Goal: Information Seeking & Learning: Learn about a topic

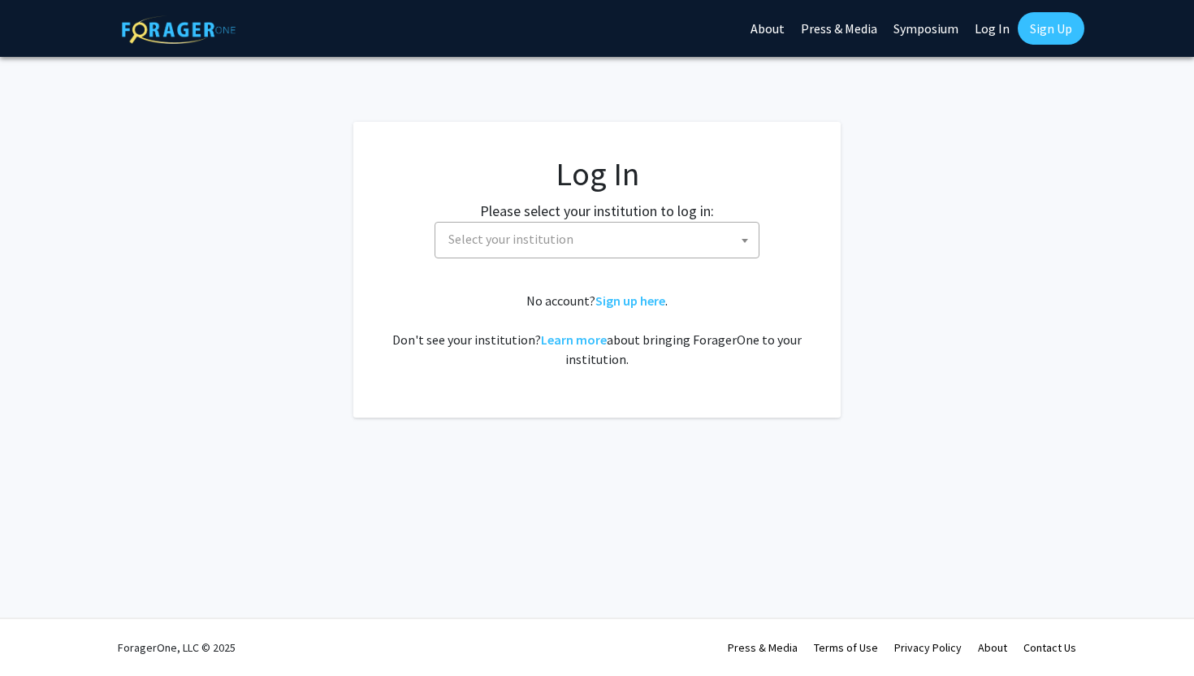
select select
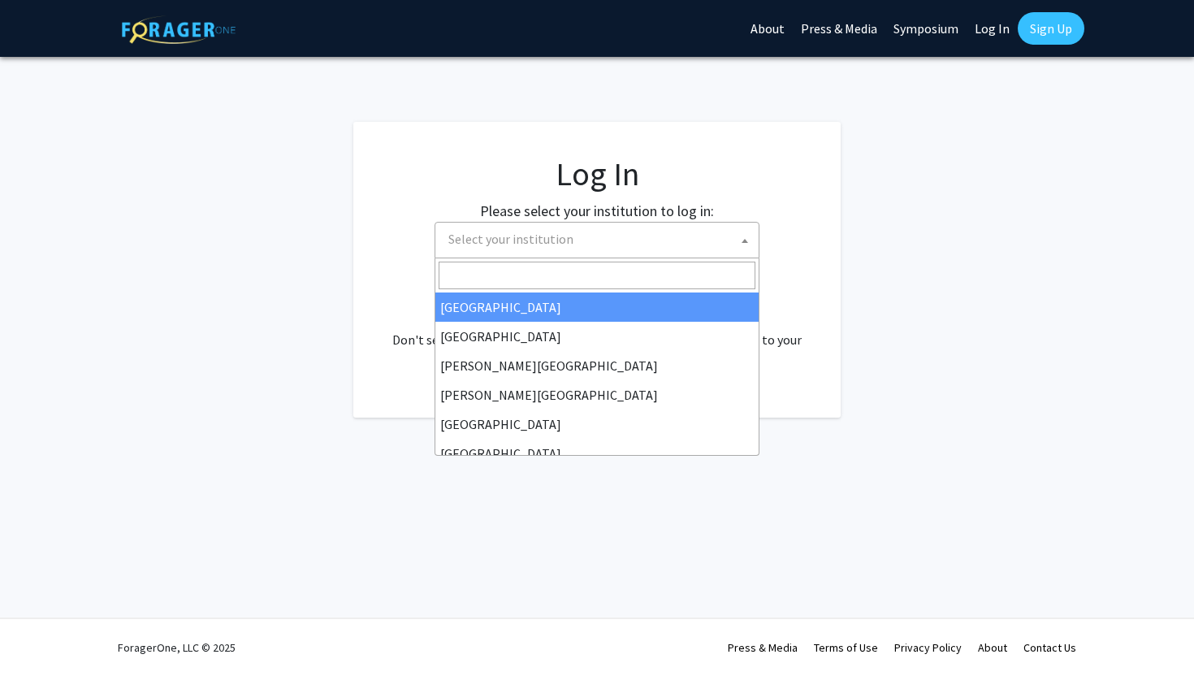
click at [722, 241] on span "Select your institution" at bounding box center [600, 239] width 317 height 33
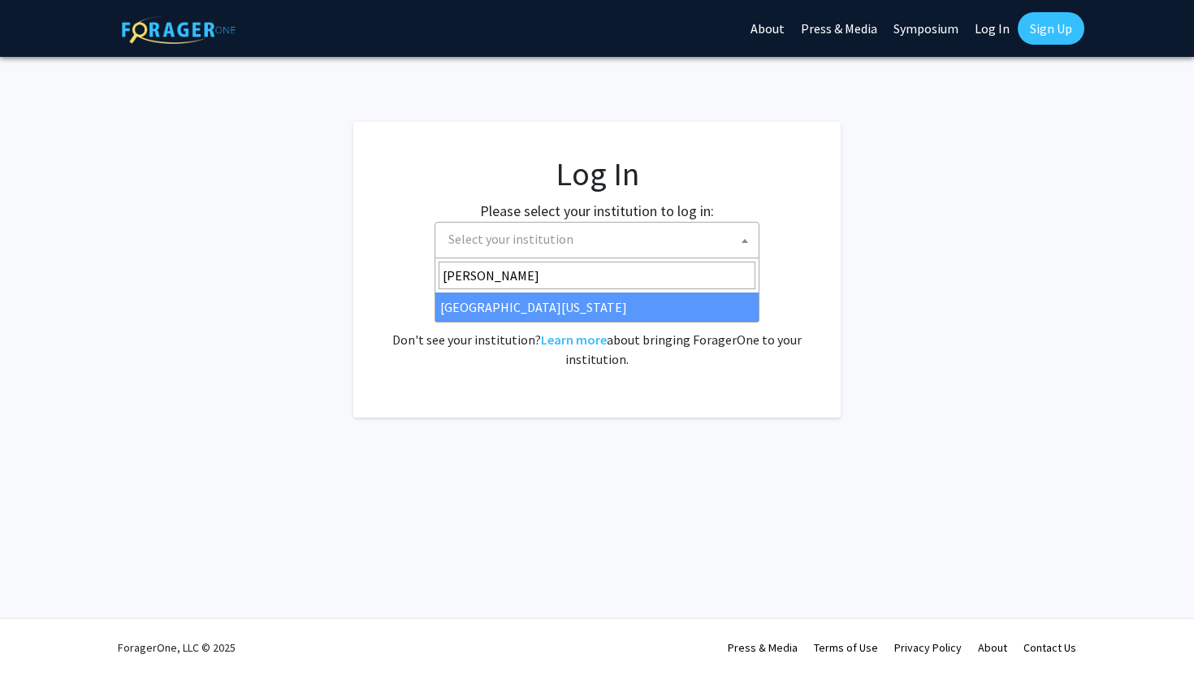
type input "ken"
select select "13"
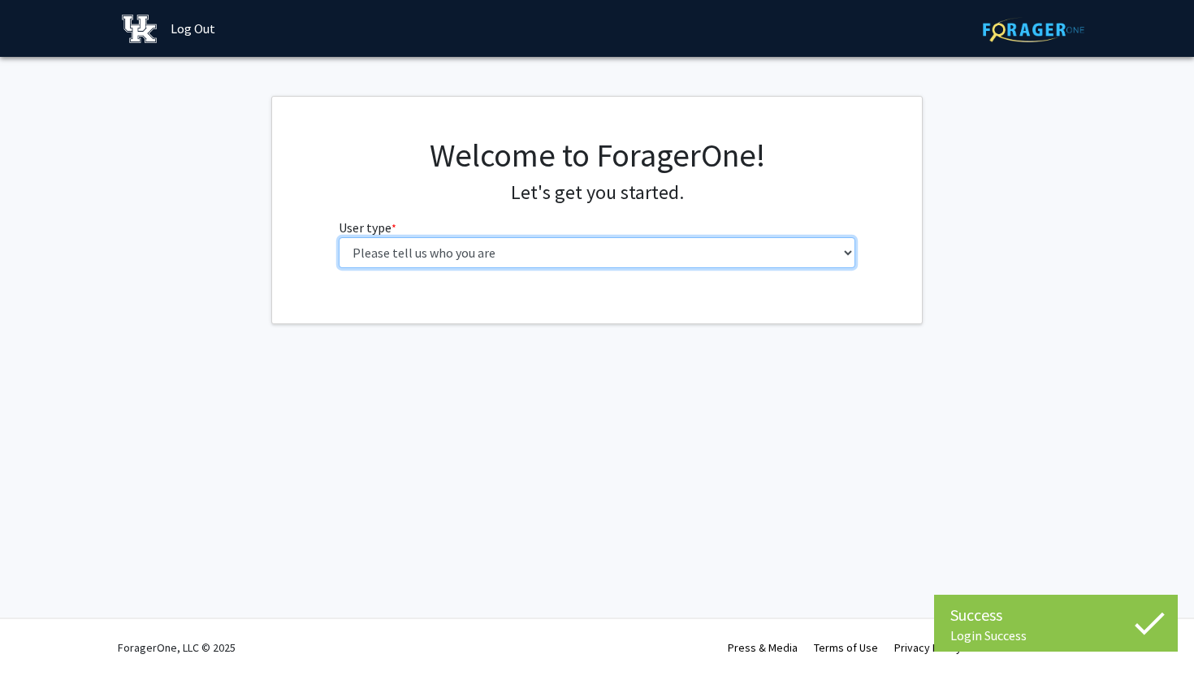
click at [789, 257] on select "Please tell us who you are Undergraduate Student Master's Student Doctoral Cand…" at bounding box center [597, 252] width 517 height 31
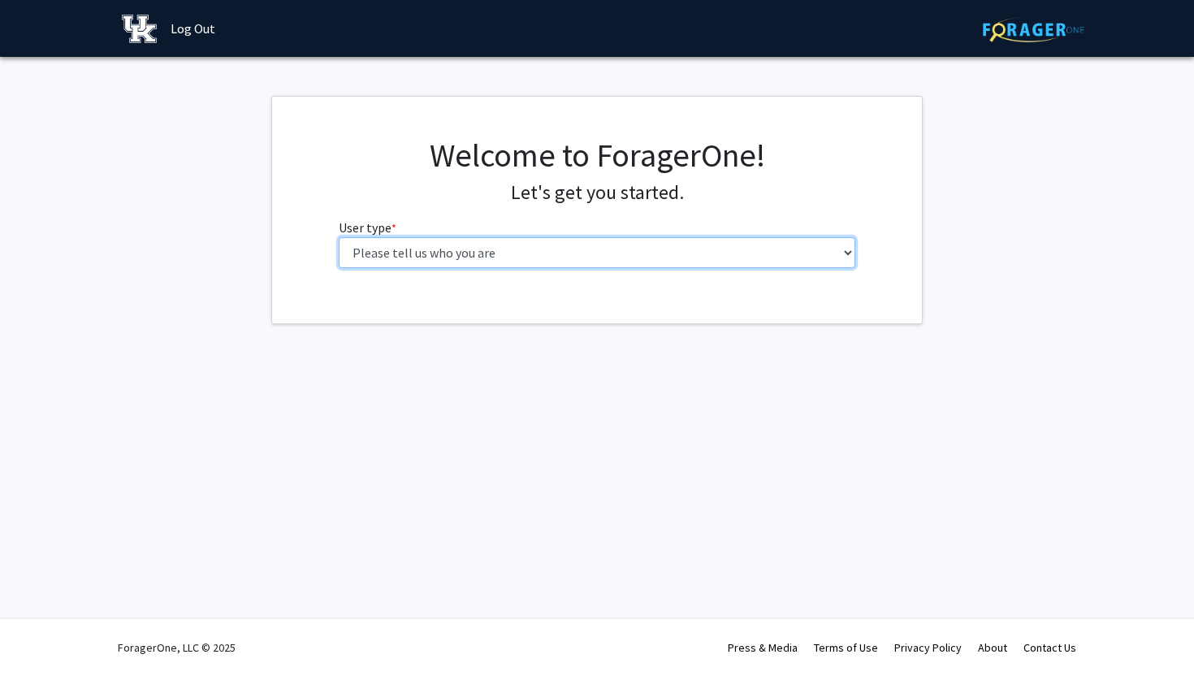
select select "1: undergrad"
click at [339, 237] on select "Please tell us who you are Undergraduate Student Master's Student Doctoral Cand…" at bounding box center [597, 252] width 517 height 31
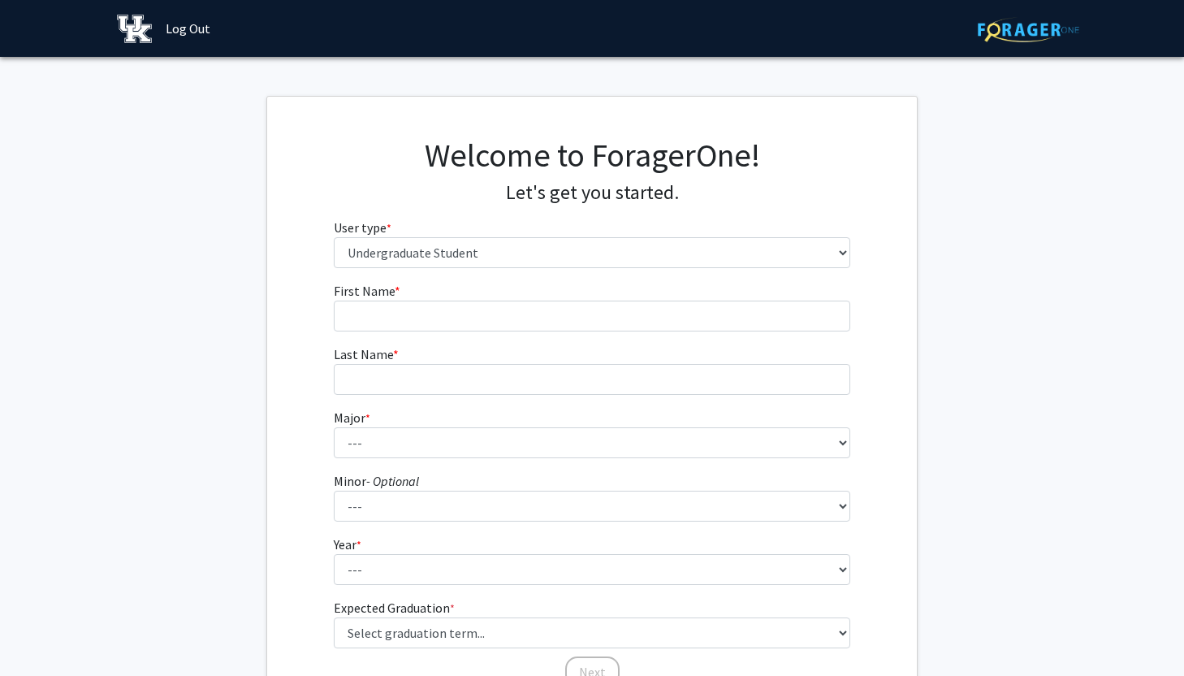
click at [703, 299] on fg-input "First Name * required" at bounding box center [592, 306] width 517 height 50
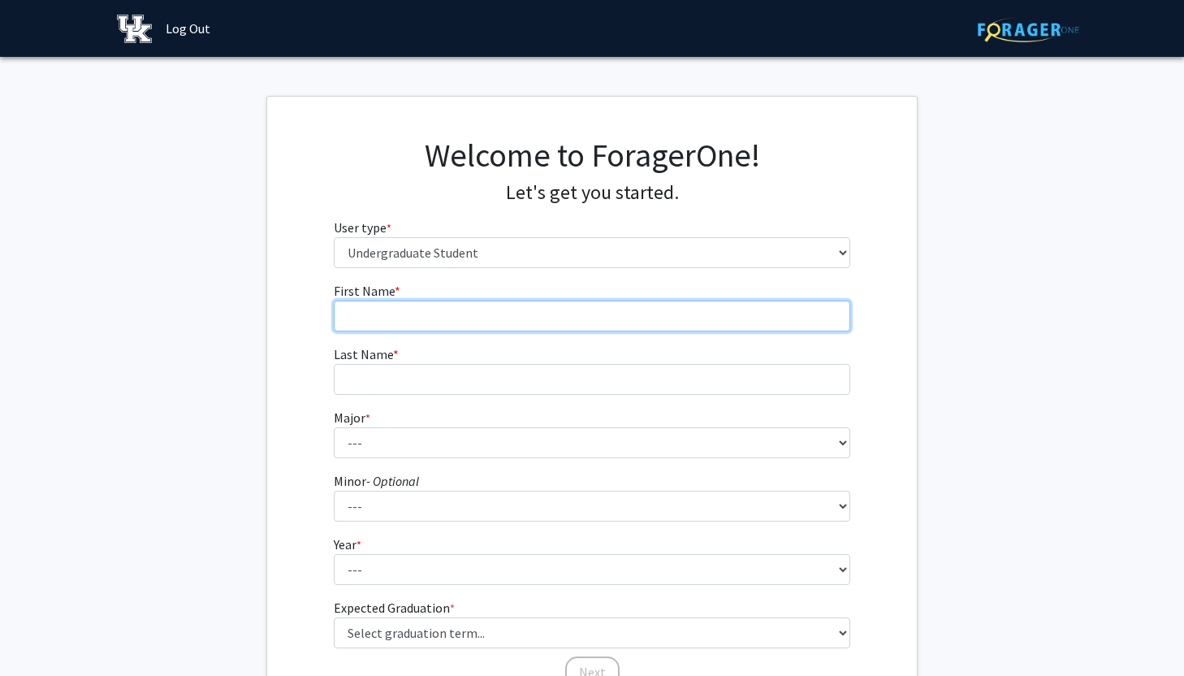
click at [703, 306] on input "First Name * required" at bounding box center [592, 316] width 517 height 31
type input "Addy"
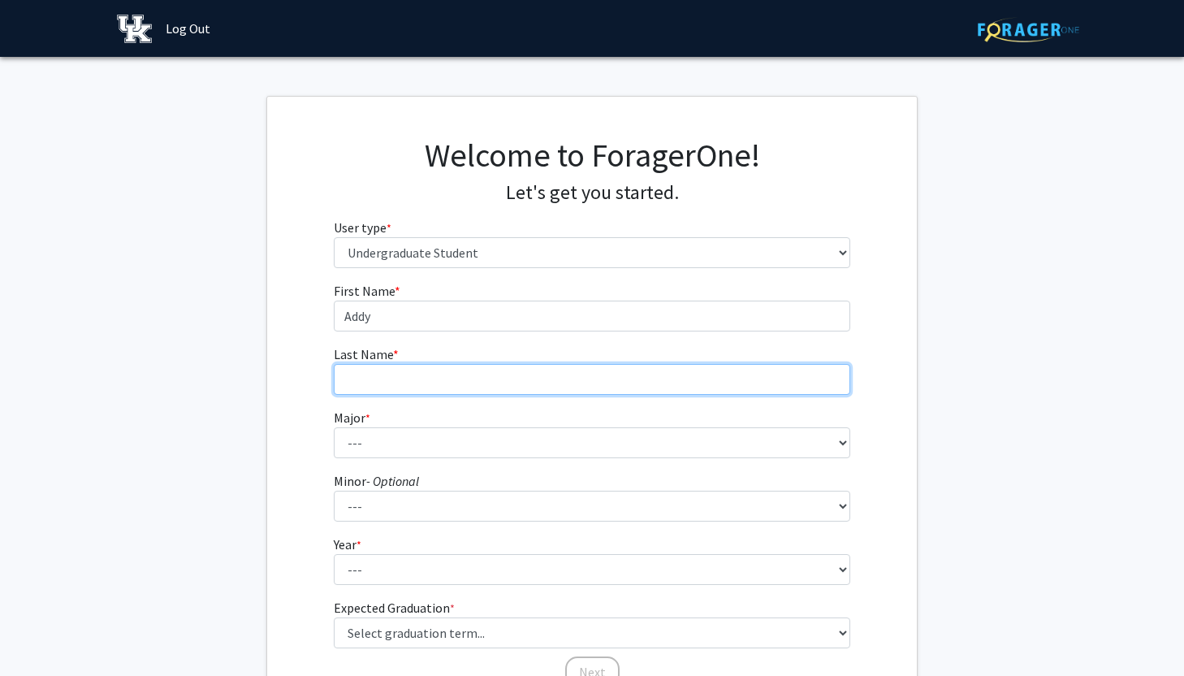
click at [578, 386] on input "Last Name * required" at bounding box center [592, 379] width 517 height 31
type input "[PERSON_NAME]"
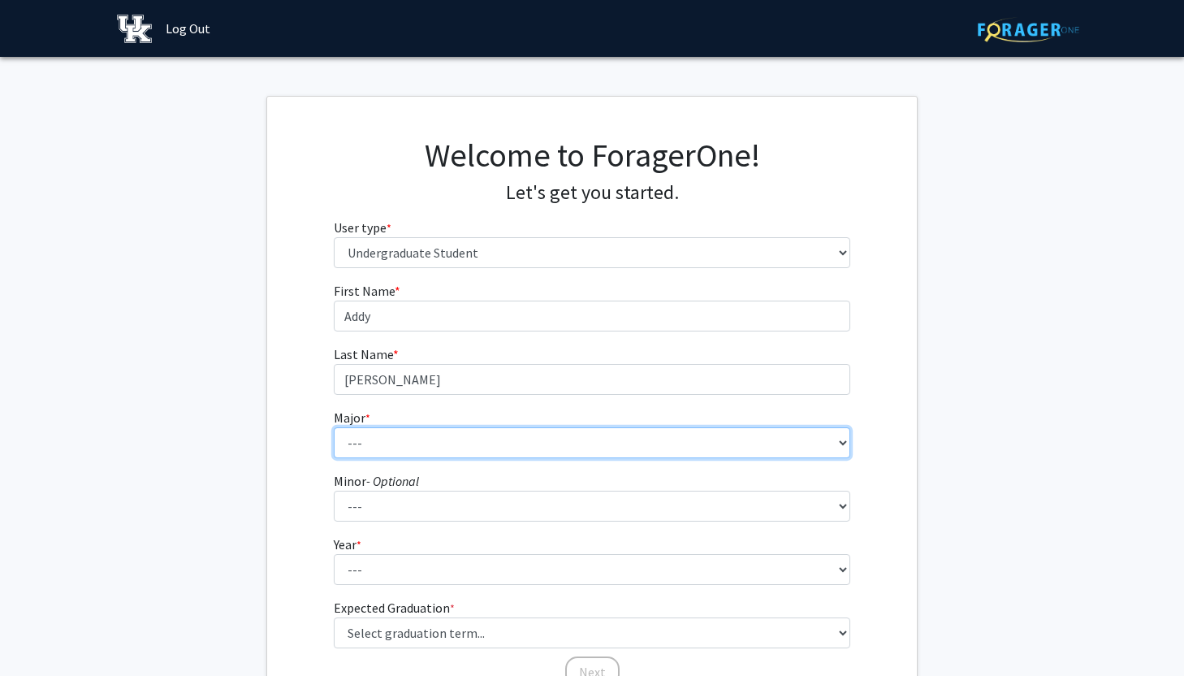
click at [505, 443] on select "--- Accounting Aerospace Engineering African American & Africana Studies Agricu…" at bounding box center [592, 442] width 517 height 31
select select "106: 943"
click at [334, 427] on select "--- Accounting Aerospace Engineering African American & Africana Studies Agricu…" at bounding box center [592, 442] width 517 height 31
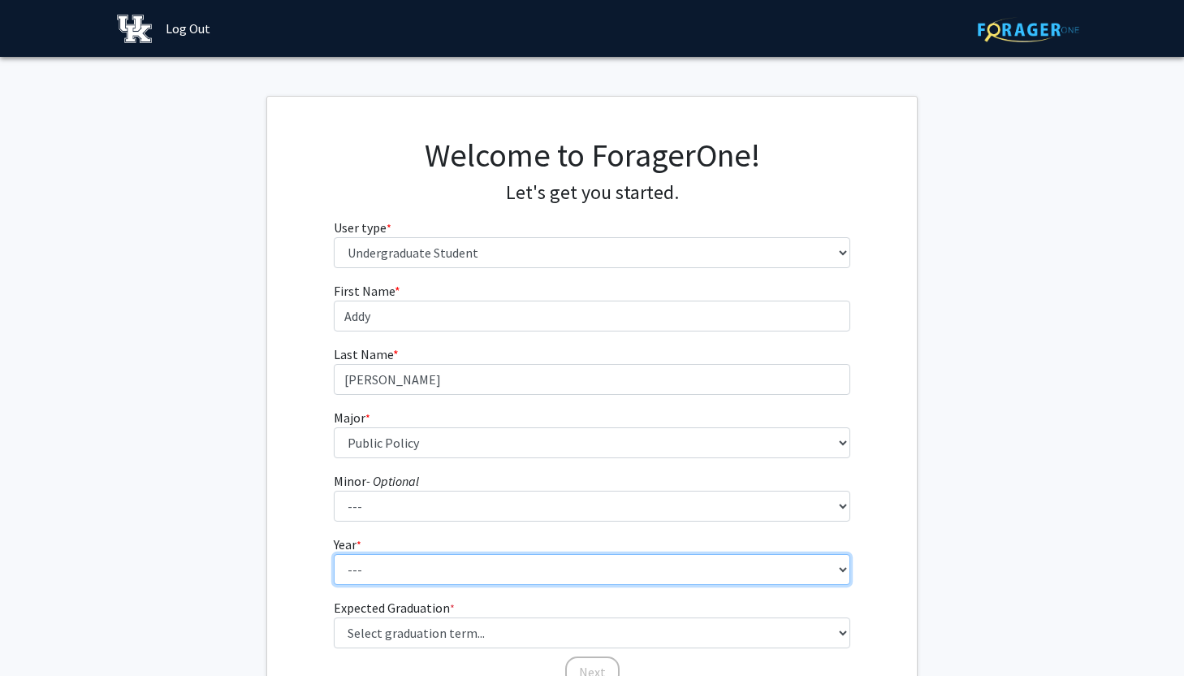
click at [423, 565] on select "--- First-year Sophomore Junior Senior Postbaccalaureate Certificate" at bounding box center [592, 569] width 517 height 31
select select "1: first-year"
click at [334, 554] on select "--- First-year Sophomore Junior Senior Postbaccalaureate Certificate" at bounding box center [592, 569] width 517 height 31
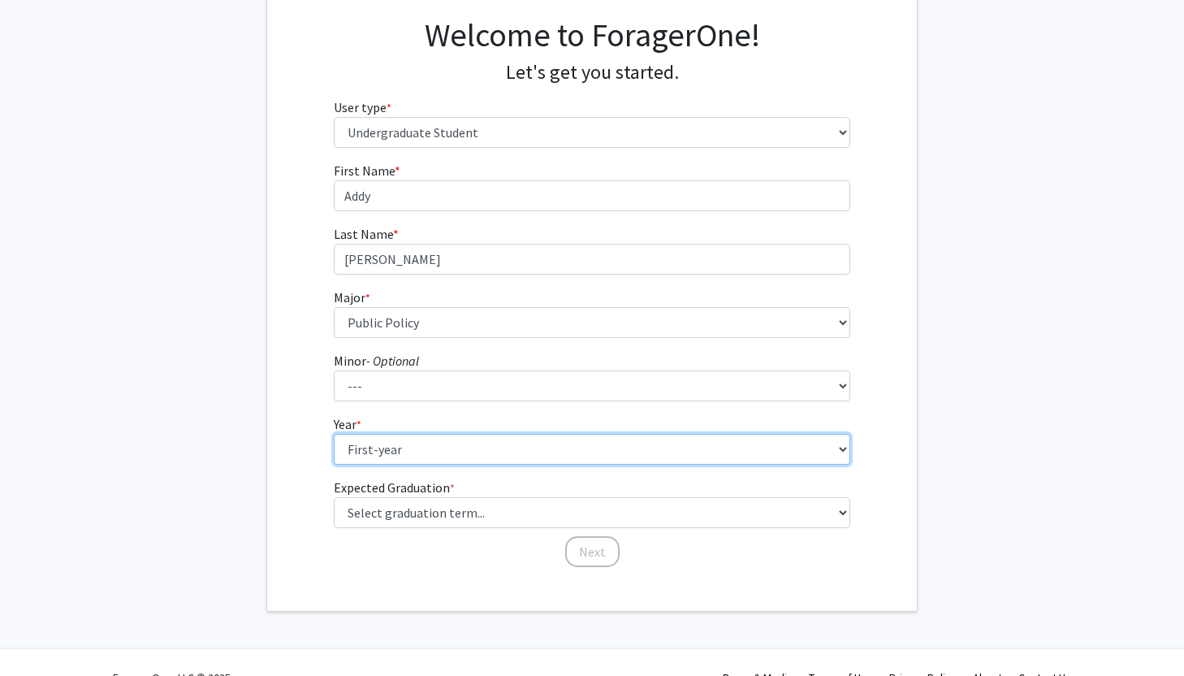
scroll to position [121, 0]
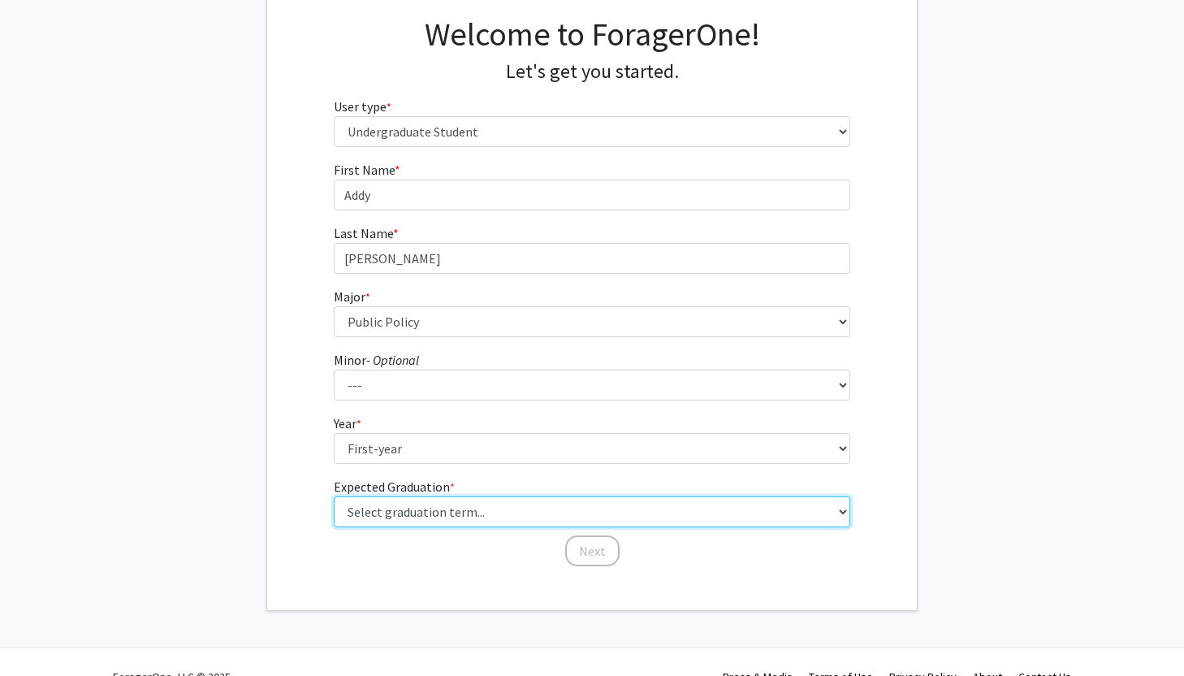
click at [461, 502] on select "Select graduation term... Spring 2025 Summer 2025 Fall 2025 Winter 2025 Spring …" at bounding box center [592, 511] width 517 height 31
select select "17: spring_2029"
click at [334, 496] on select "Select graduation term... Spring 2025 Summer 2025 Fall 2025 Winter 2025 Spring …" at bounding box center [592, 511] width 517 height 31
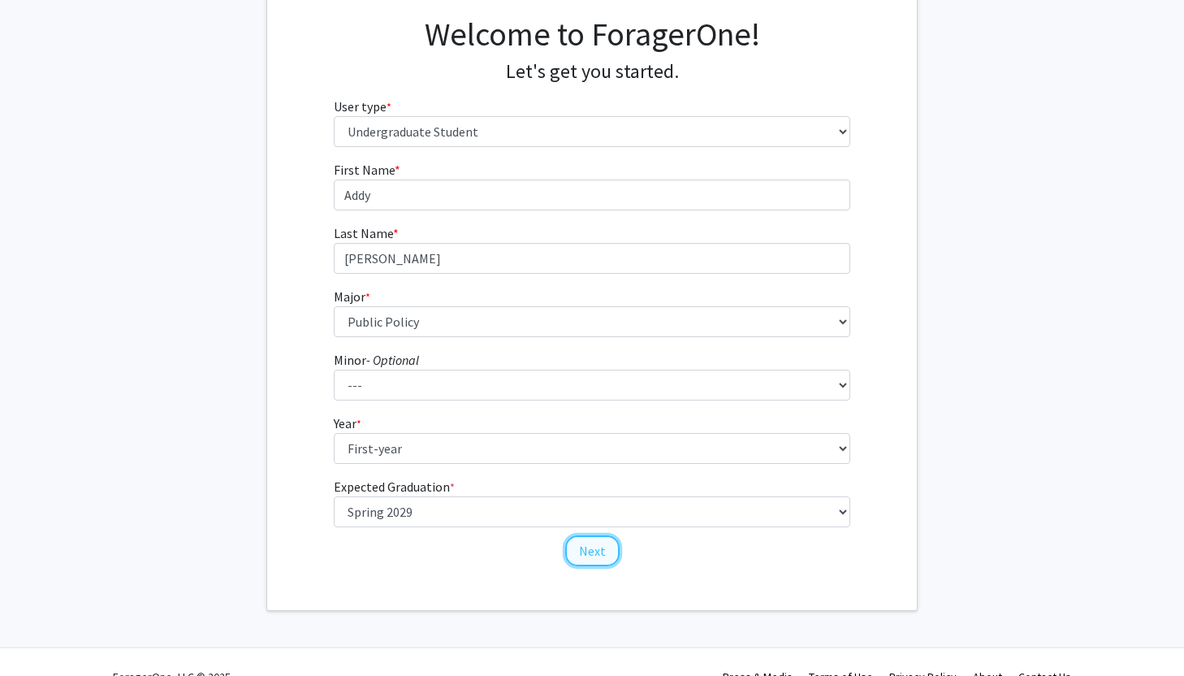
click at [589, 542] on button "Next" at bounding box center [592, 550] width 54 height 31
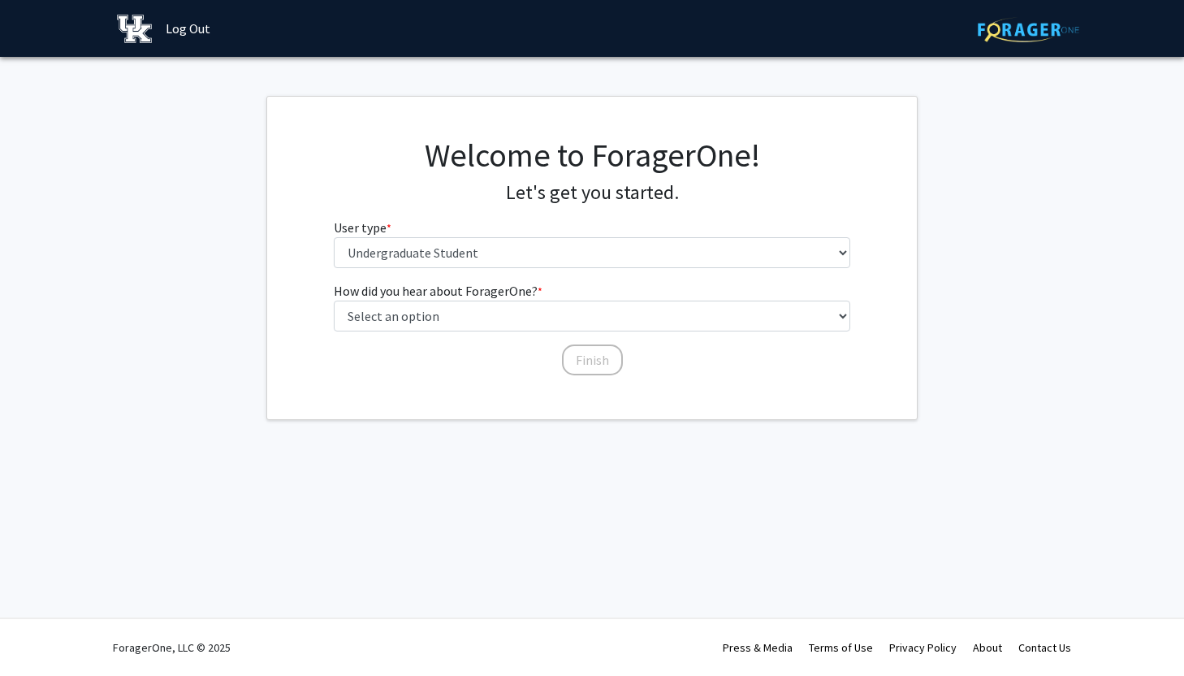
scroll to position [0, 0]
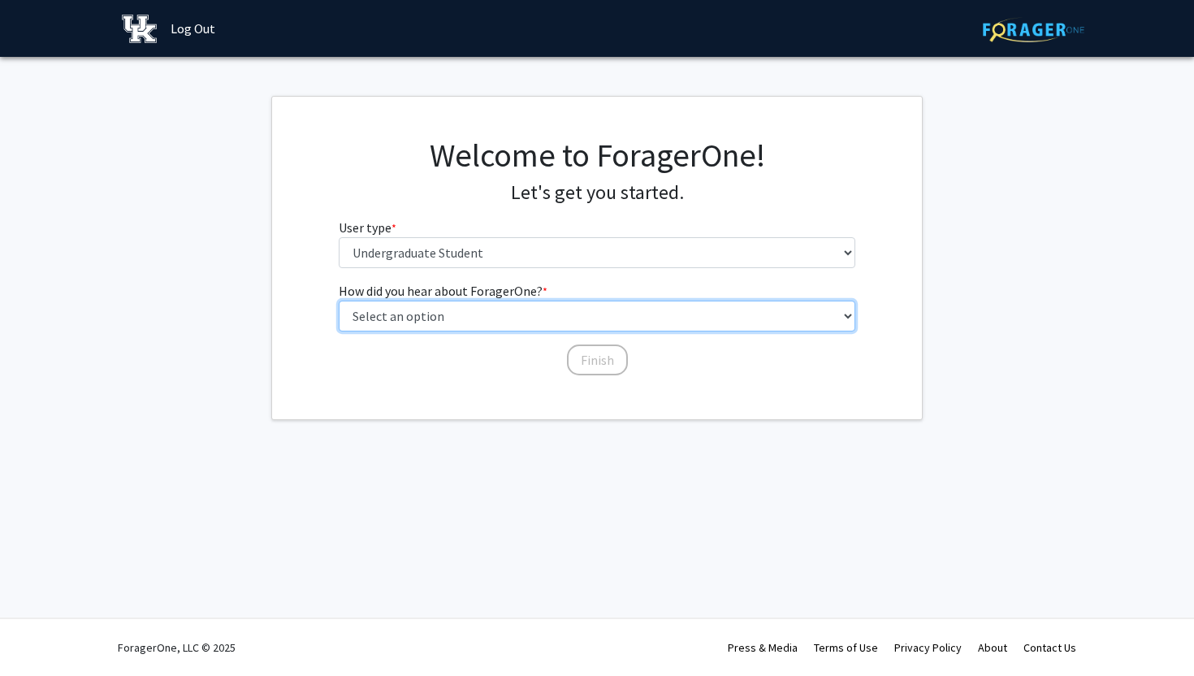
click at [552, 319] on select "Select an option Peer/student recommendation Faculty/staff recommendation Unive…" at bounding box center [597, 316] width 517 height 31
select select "3: university_website"
click at [339, 301] on select "Select an option Peer/student recommendation Faculty/staff recommendation Unive…" at bounding box center [597, 316] width 517 height 31
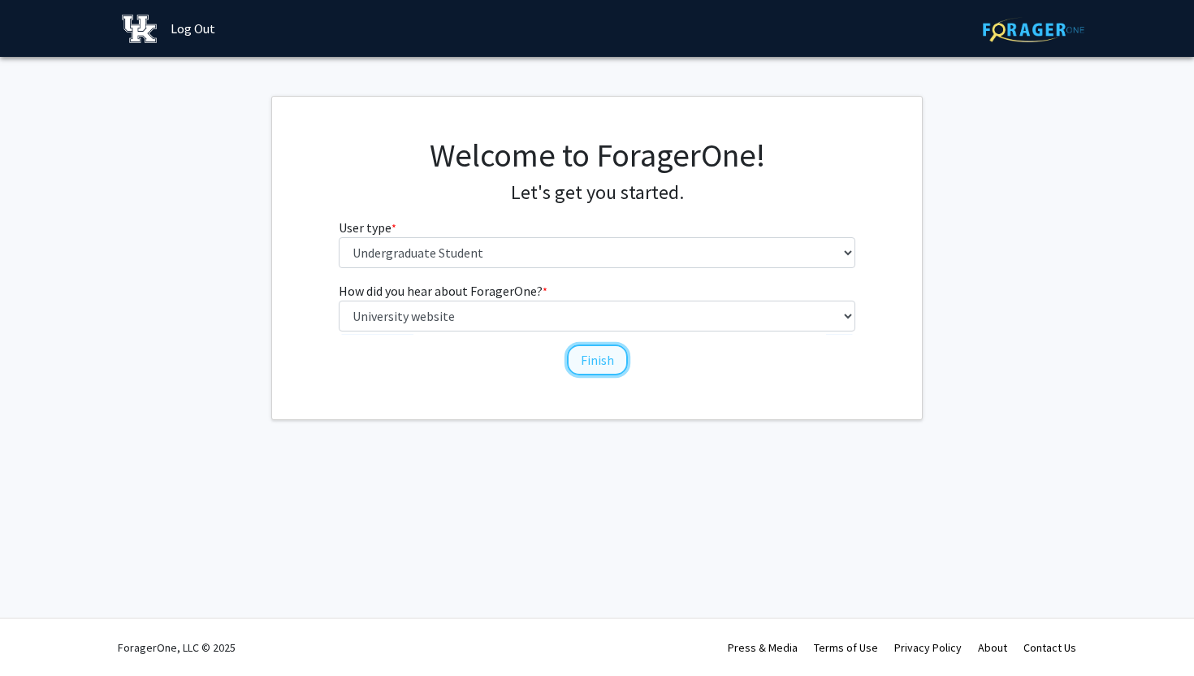
click at [600, 357] on button "Finish" at bounding box center [597, 359] width 61 height 31
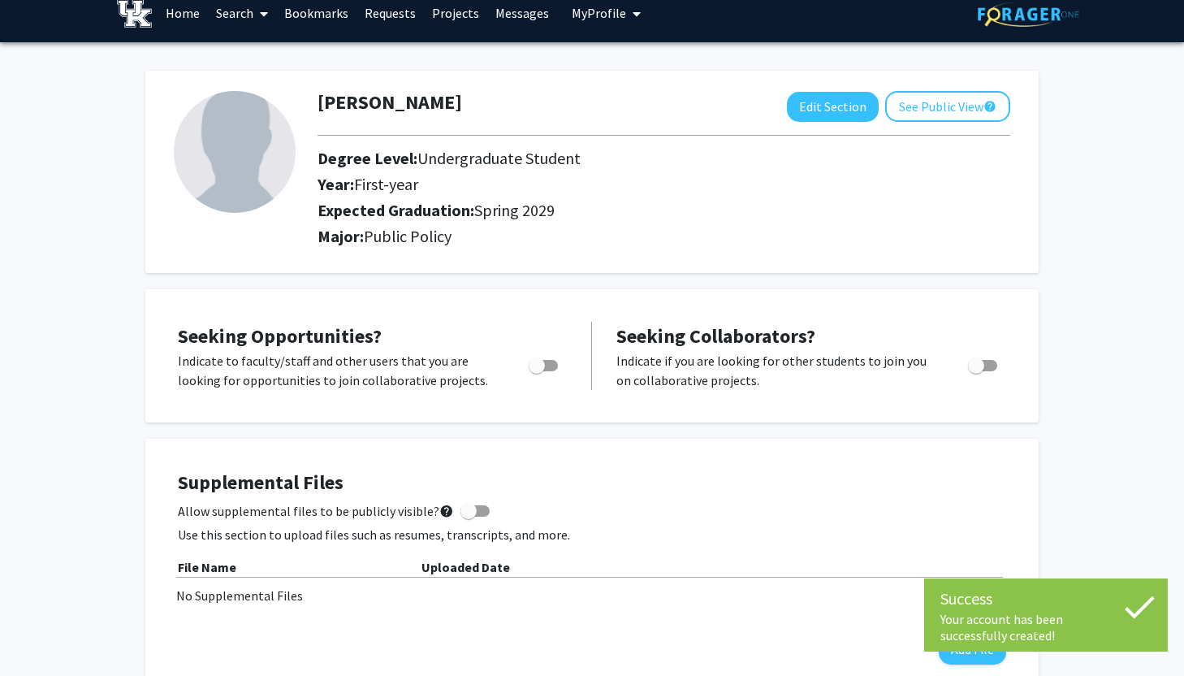
scroll to position [21, 0]
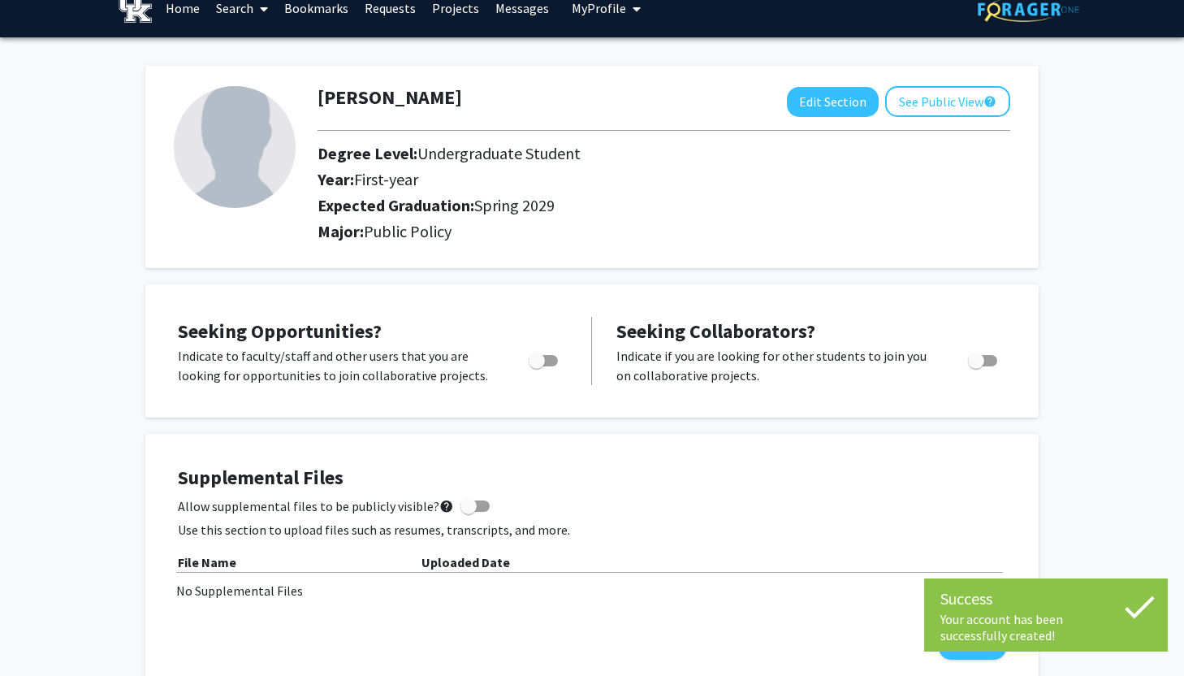
click at [543, 362] on span "Toggle" at bounding box center [537, 361] width 16 height 16
click at [537, 366] on input "Are you actively seeking opportunities?" at bounding box center [536, 366] width 1 height 1
checkbox input "true"
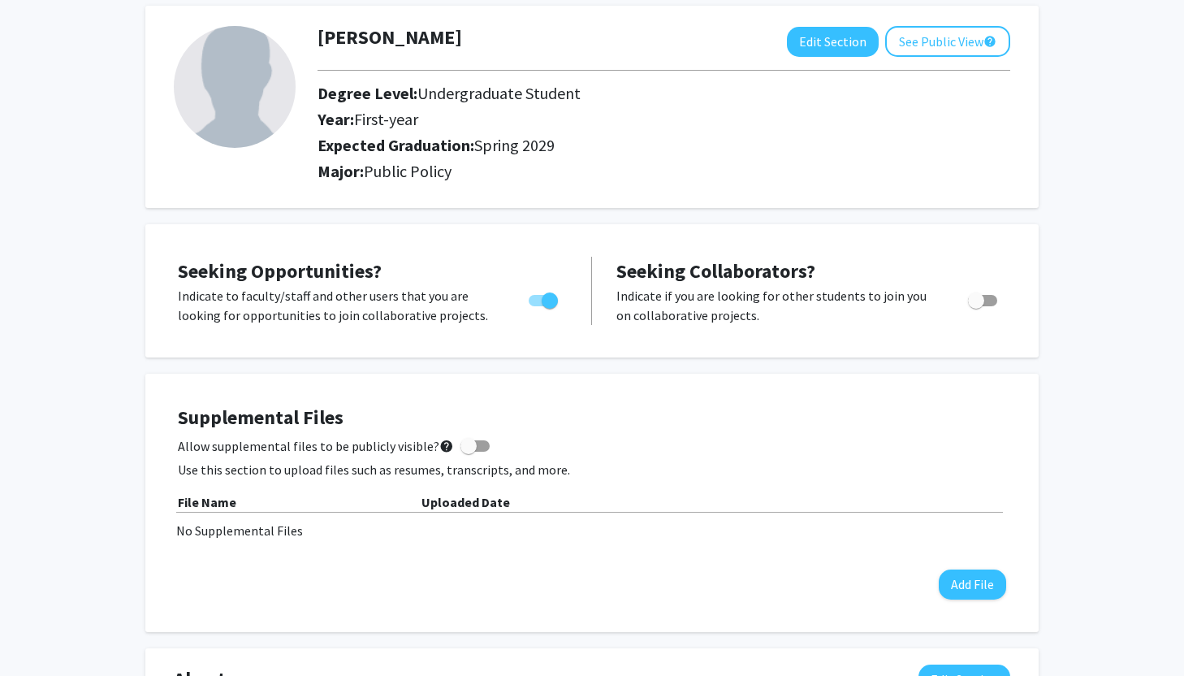
scroll to position [0, 0]
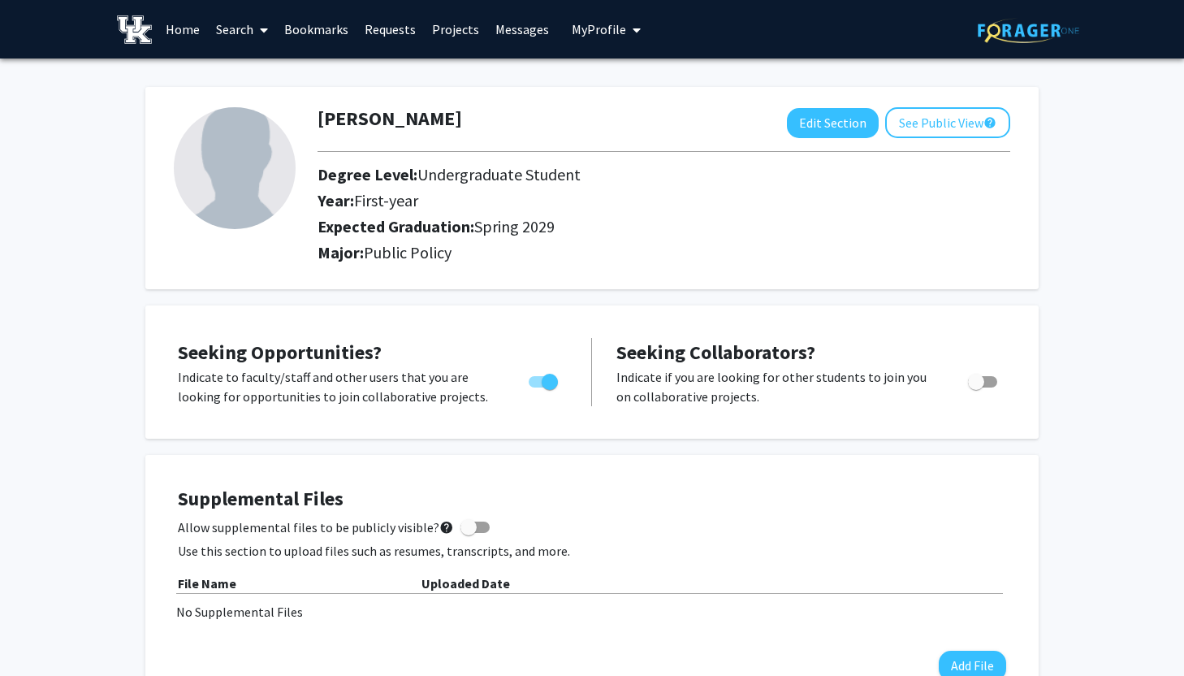
click at [455, 24] on link "Projects" at bounding box center [455, 29] width 63 height 57
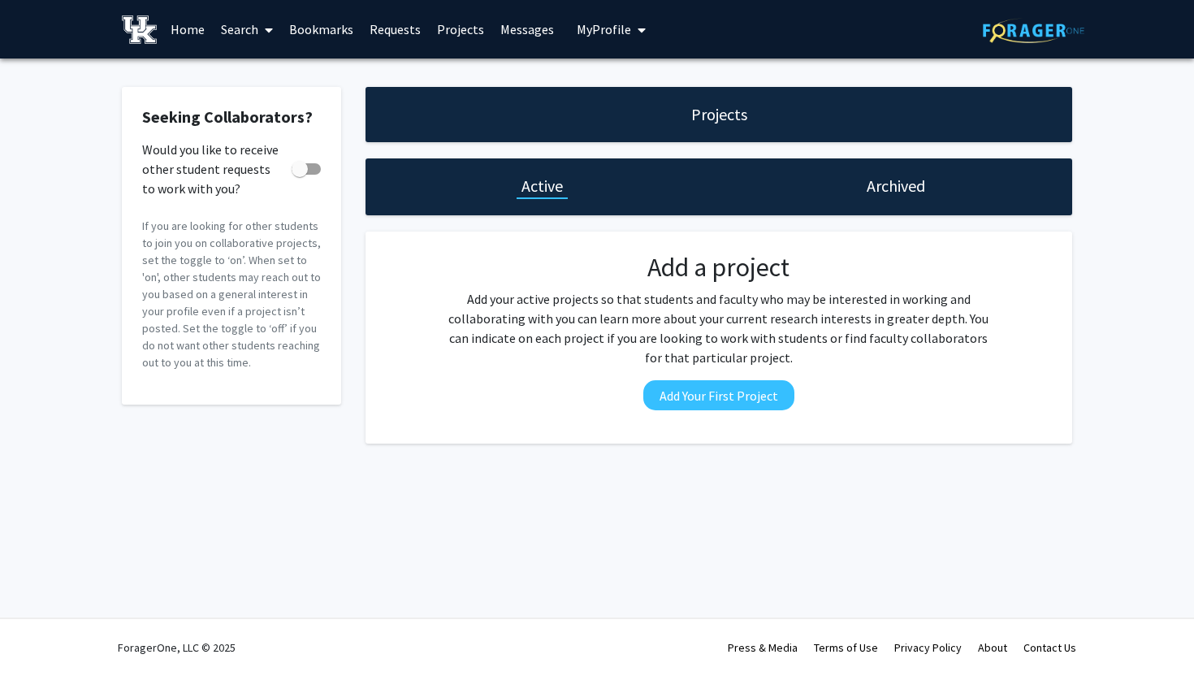
click at [193, 29] on link "Home" at bounding box center [187, 29] width 50 height 57
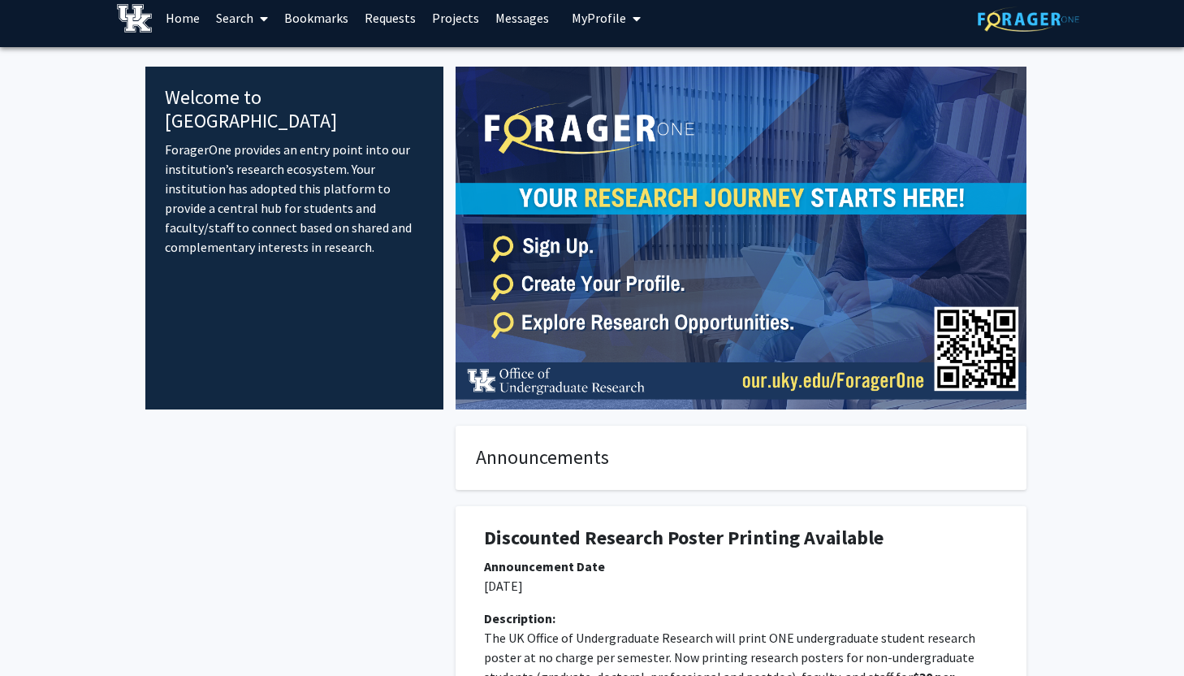
scroll to position [16, 0]
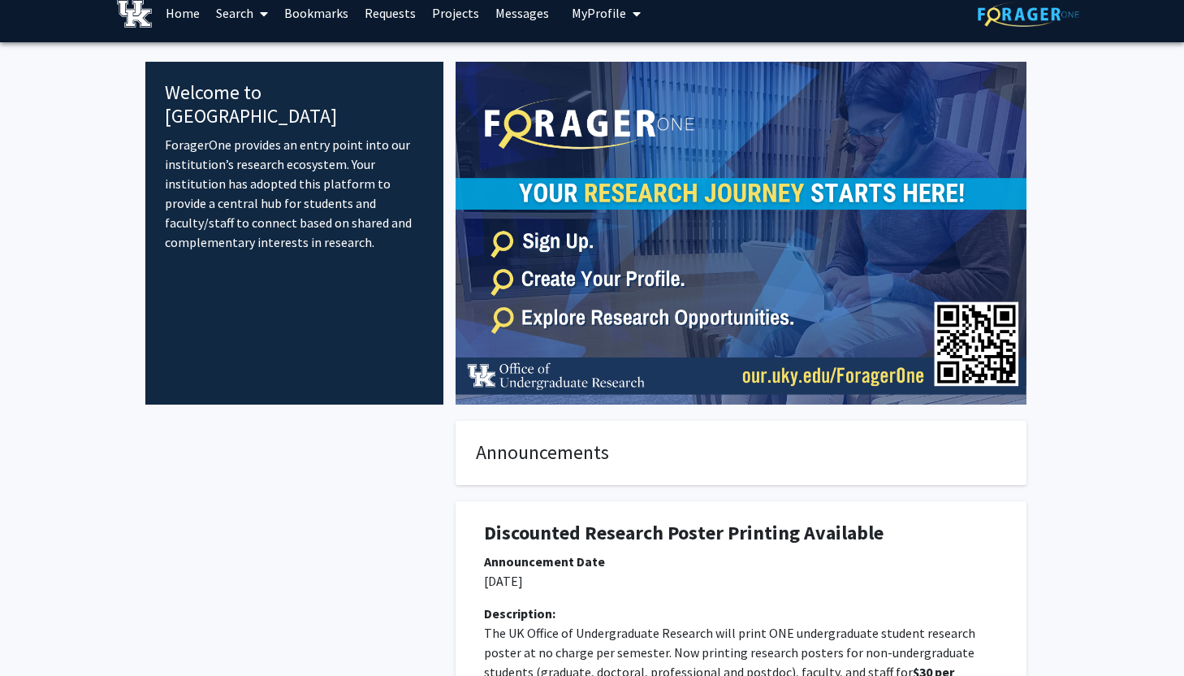
click at [241, 19] on link "Search" at bounding box center [242, 13] width 68 height 57
click at [249, 82] on span "Students" at bounding box center [257, 91] width 99 height 32
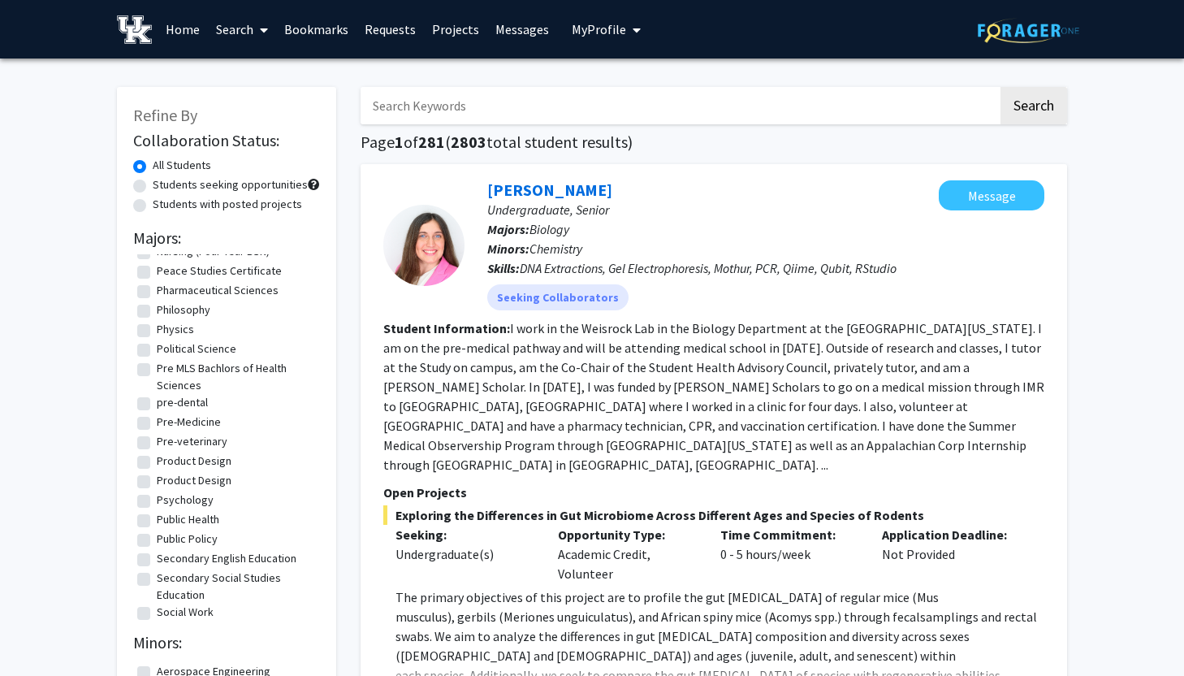
scroll to position [2193, 0]
click at [199, 544] on label "Public Policy" at bounding box center [187, 535] width 61 height 17
click at [167, 538] on input "Public Policy" at bounding box center [162, 532] width 11 height 11
checkbox input "true"
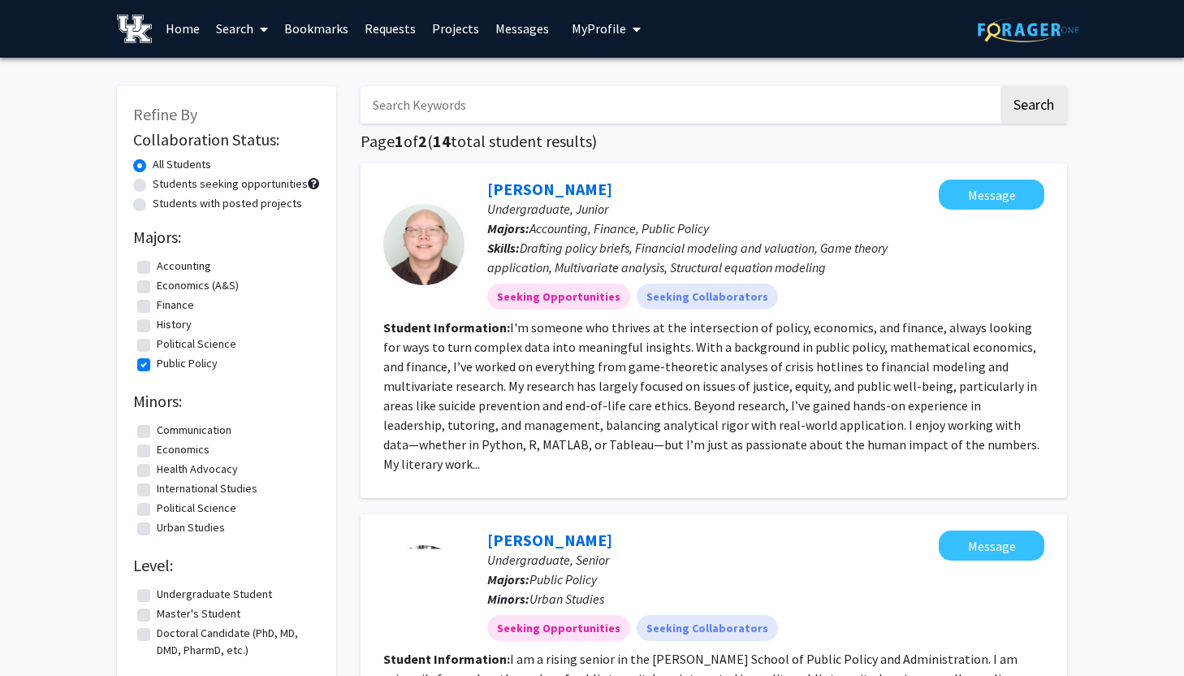
scroll to position [1, 0]
click at [258, 203] on label "Students with posted projects" at bounding box center [227, 203] width 149 height 17
click at [163, 203] on input "Students with posted projects" at bounding box center [158, 200] width 11 height 11
radio input "true"
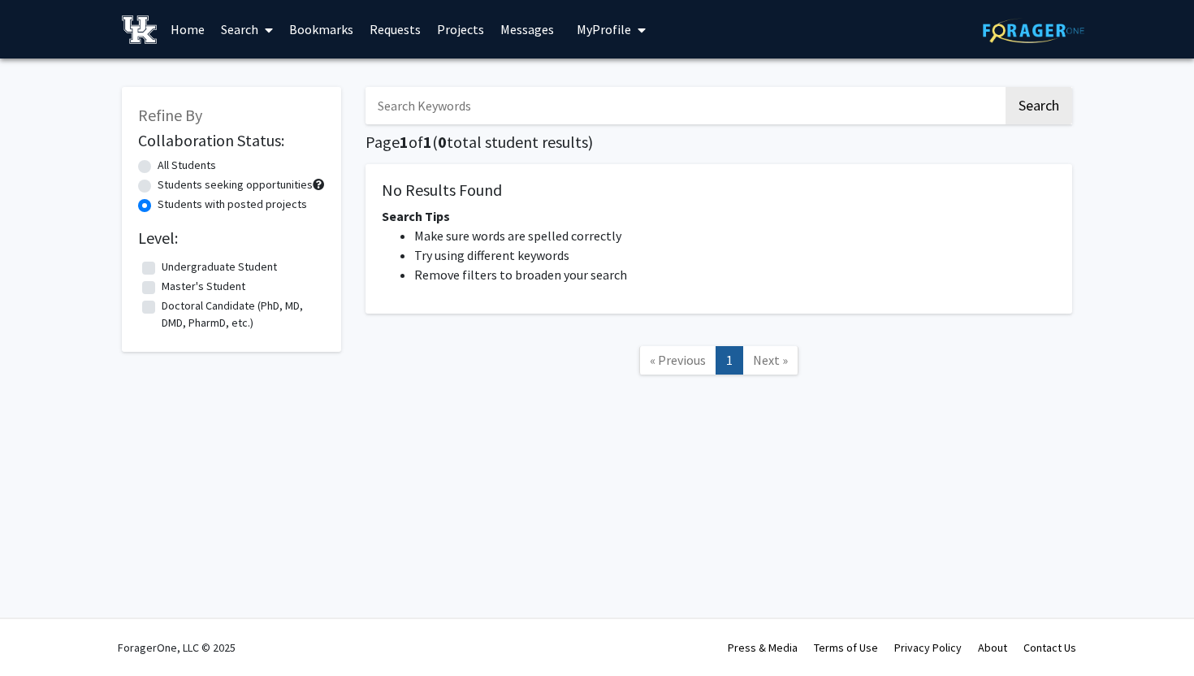
click at [206, 158] on label "All Students" at bounding box center [187, 165] width 58 height 17
click at [168, 158] on input "All Students" at bounding box center [163, 162] width 11 height 11
radio input "true"
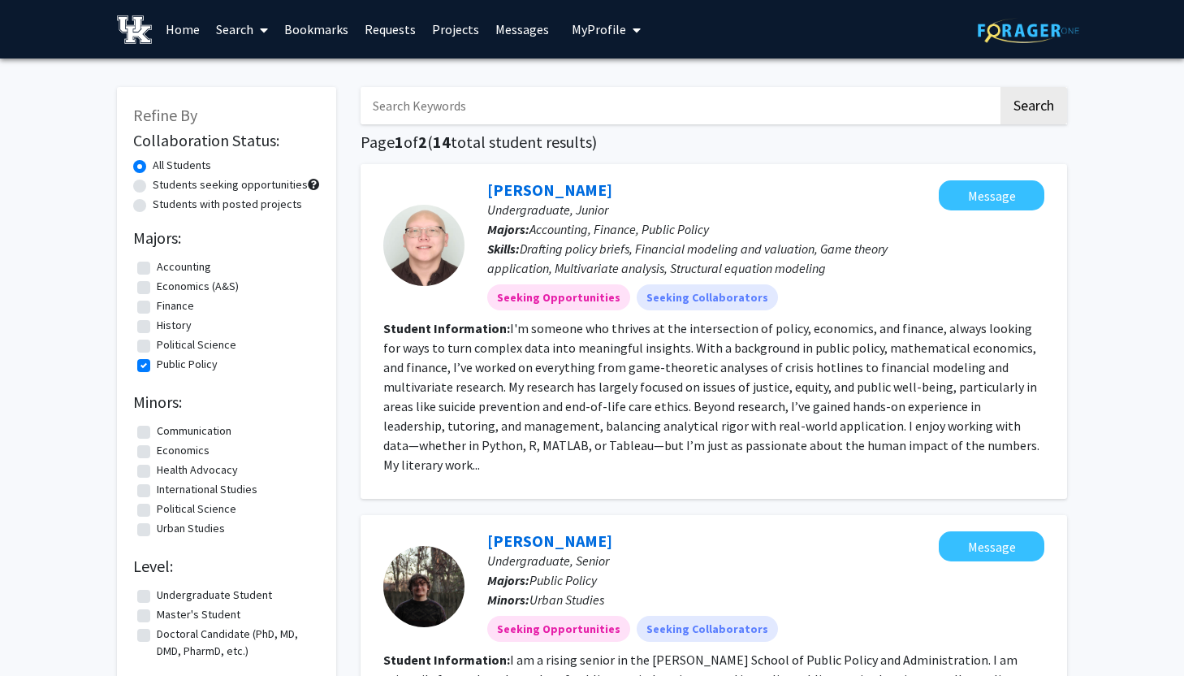
click at [189, 24] on link "Home" at bounding box center [183, 29] width 50 height 57
